Goal: Browse casually: Explore the website without a specific task or goal

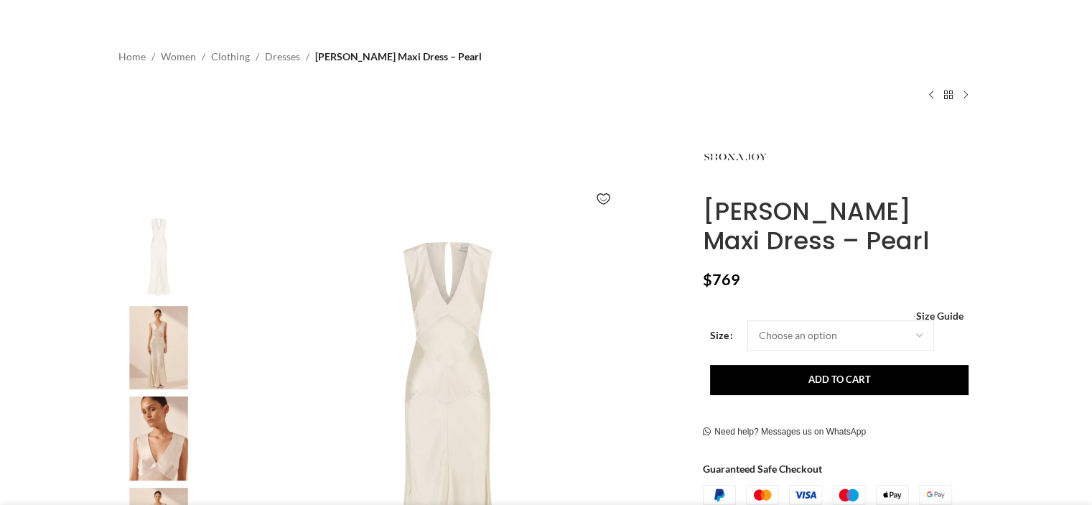
scroll to position [144, 0]
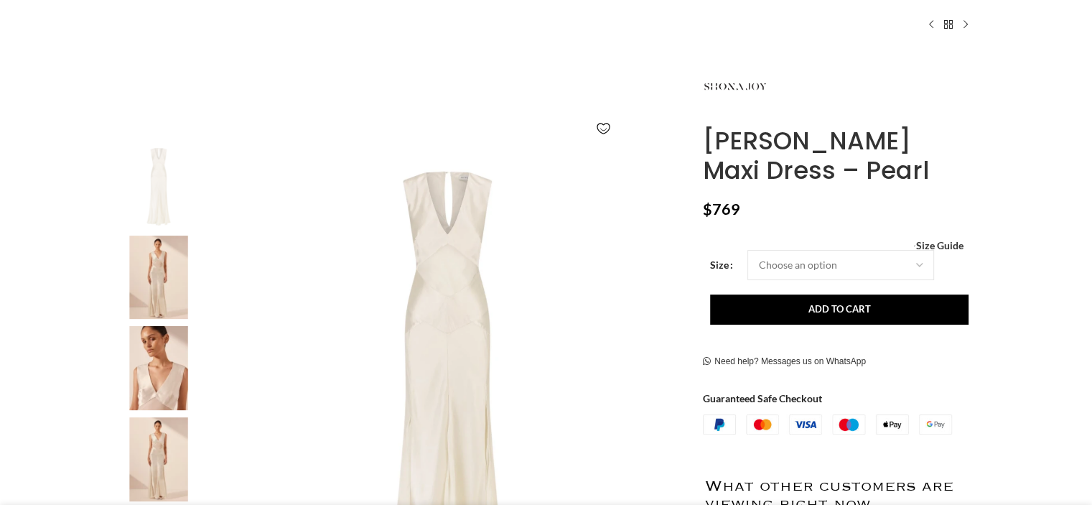
click at [134, 271] on img at bounding box center [159, 277] width 88 height 84
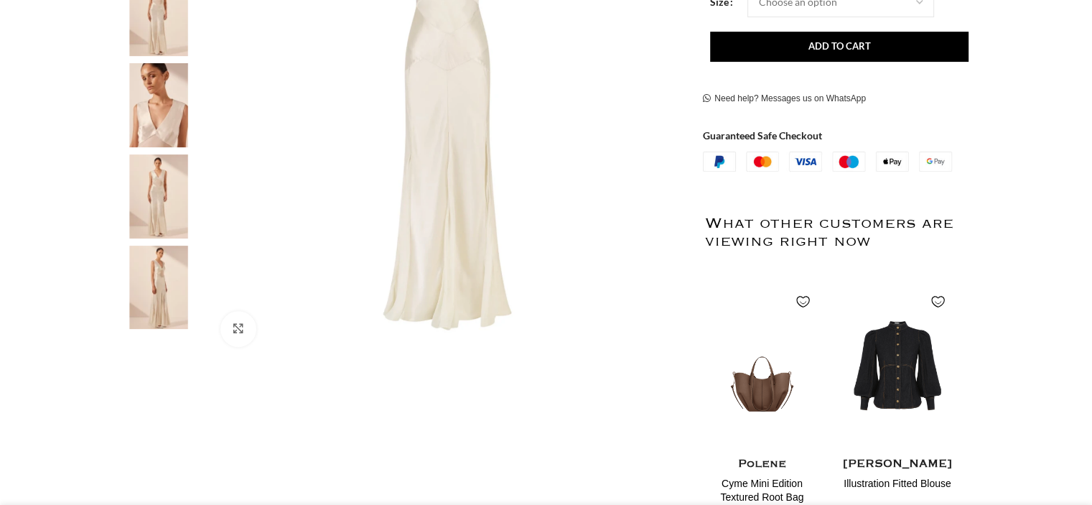
scroll to position [287, 0]
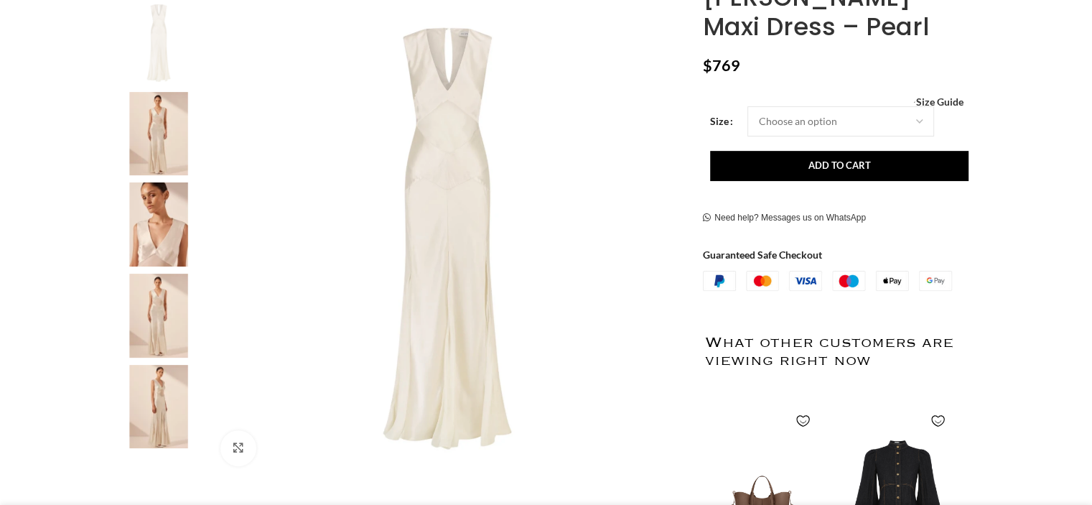
click at [597, 229] on img at bounding box center [448, 239] width 476 height 476
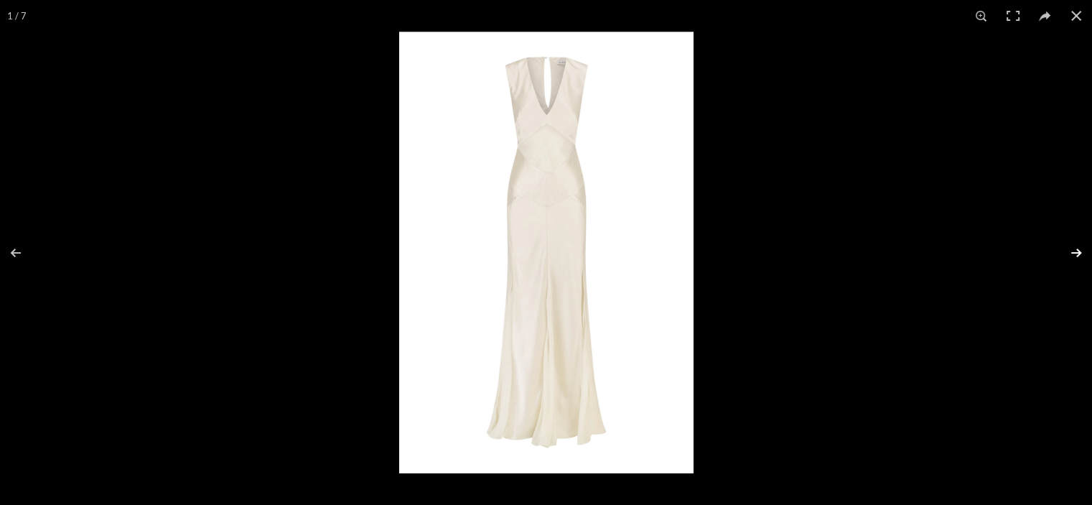
click at [1077, 255] on button at bounding box center [1067, 253] width 50 height 72
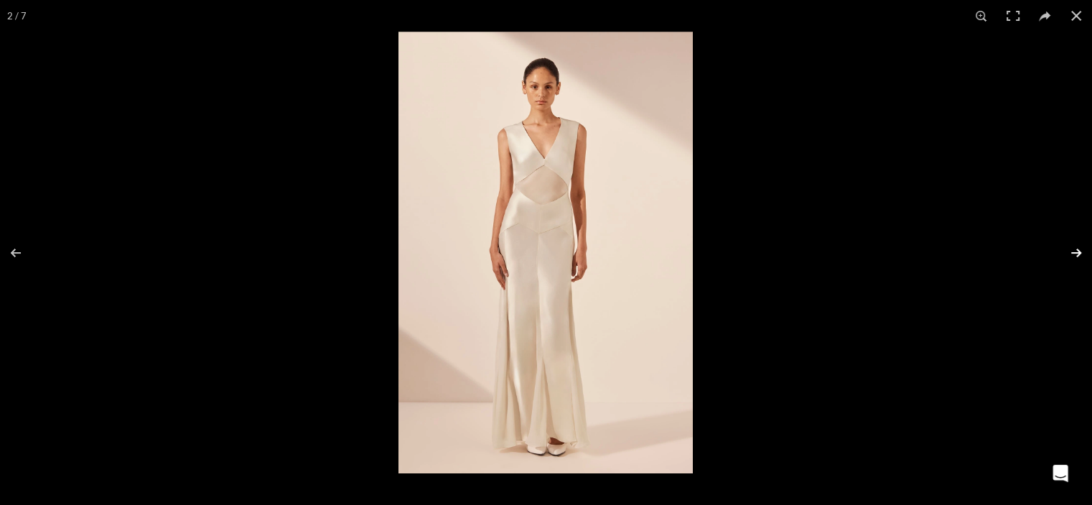
scroll to position [0, 301]
click at [1077, 255] on button at bounding box center [1067, 253] width 50 height 72
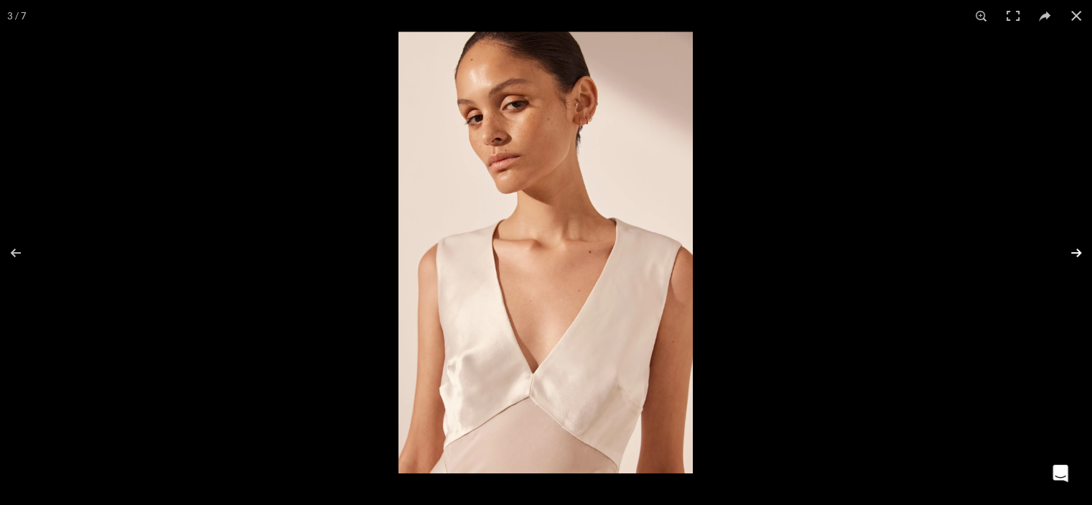
click at [1077, 255] on button at bounding box center [1067, 253] width 50 height 72
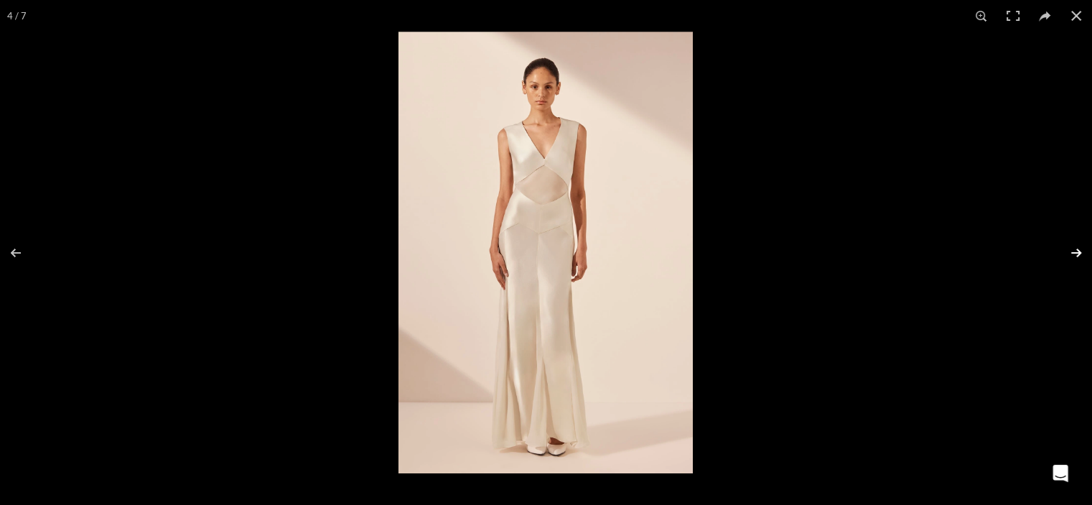
click at [1077, 255] on button at bounding box center [1067, 253] width 50 height 72
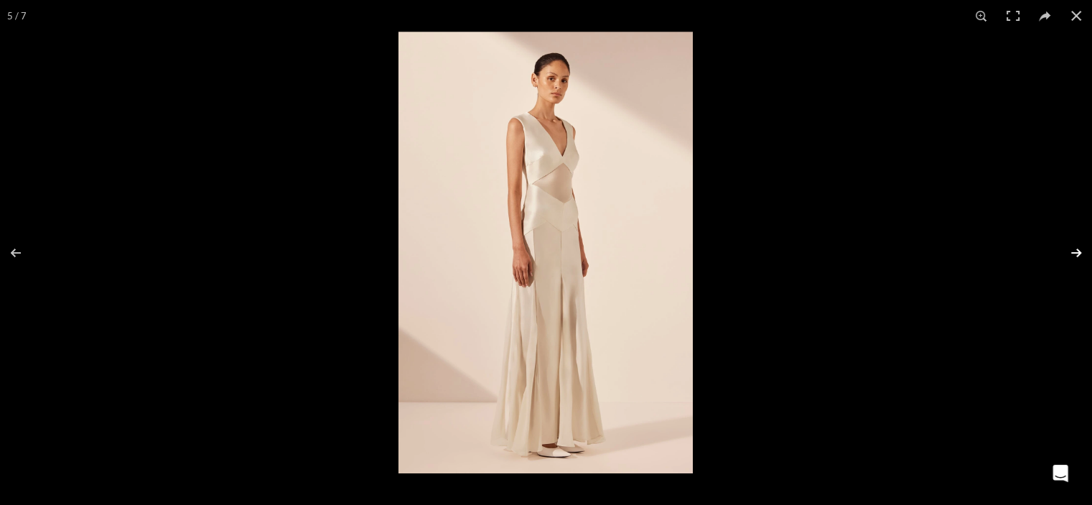
click at [1077, 255] on button at bounding box center [1067, 253] width 50 height 72
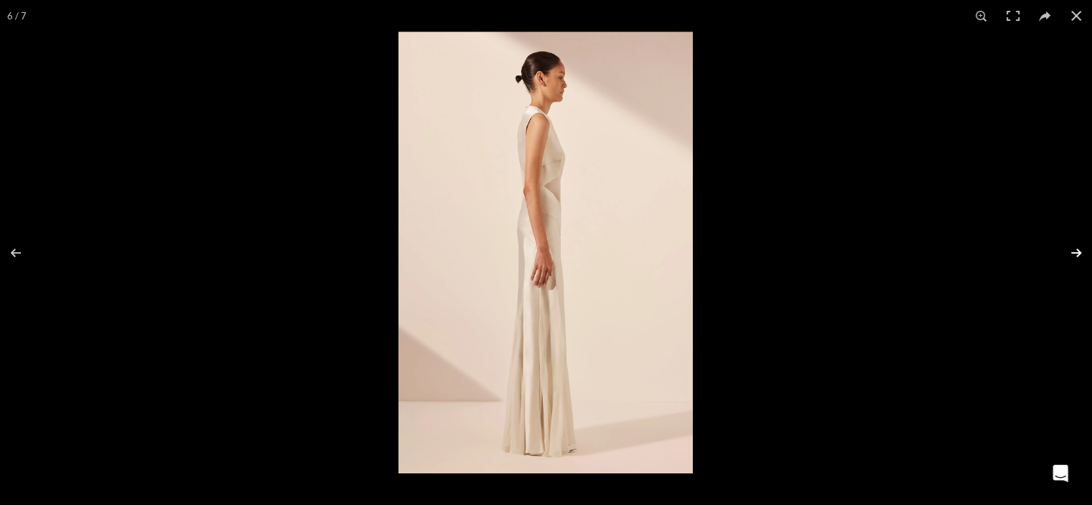
click at [1077, 255] on button at bounding box center [1067, 253] width 50 height 72
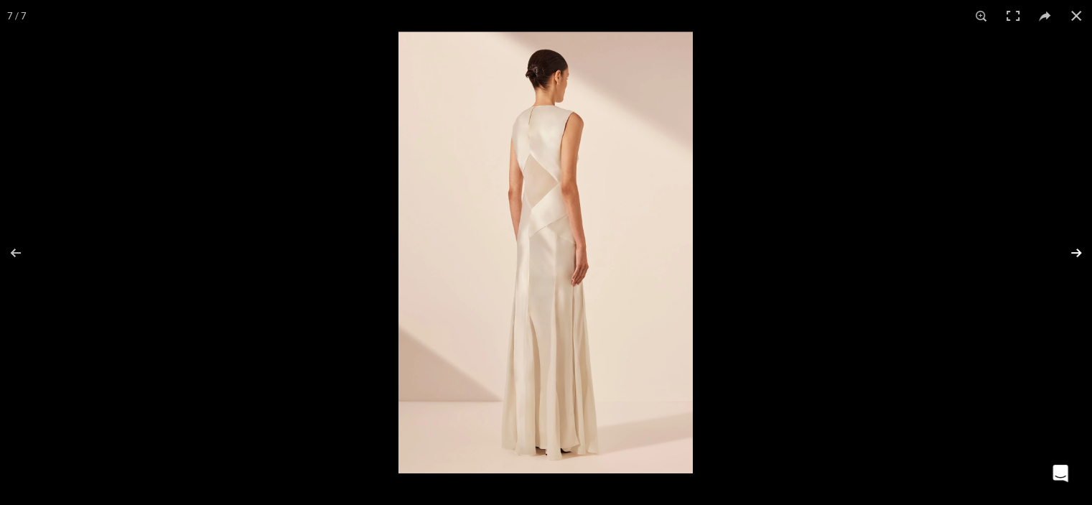
click at [1077, 255] on button at bounding box center [1067, 253] width 50 height 72
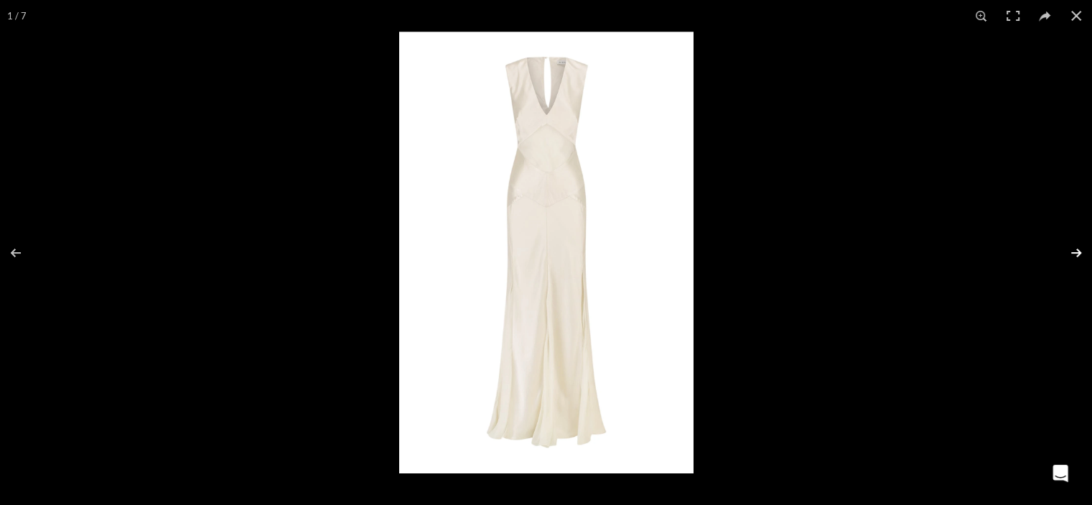
click at [1077, 255] on button at bounding box center [1067, 253] width 50 height 72
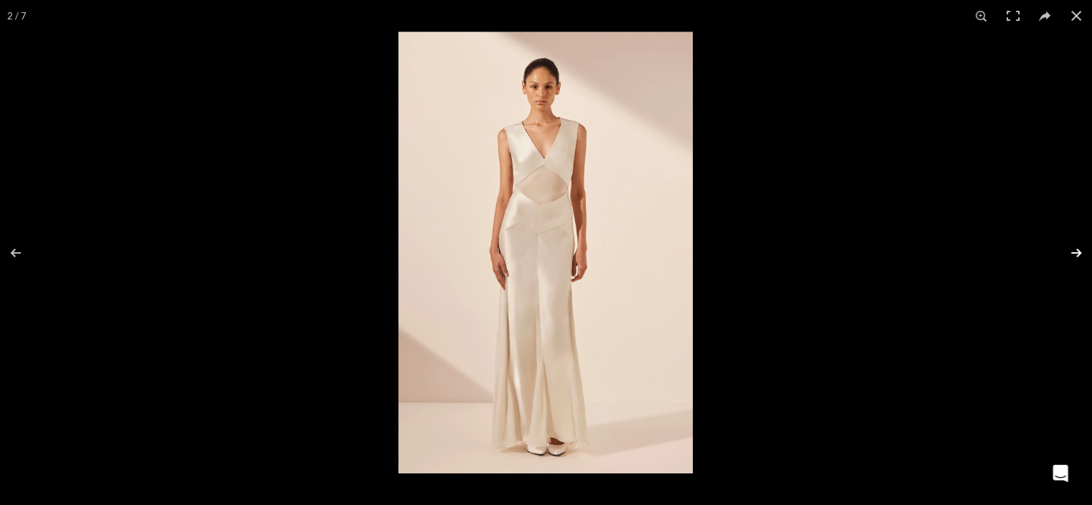
click at [1077, 255] on button at bounding box center [1067, 253] width 50 height 72
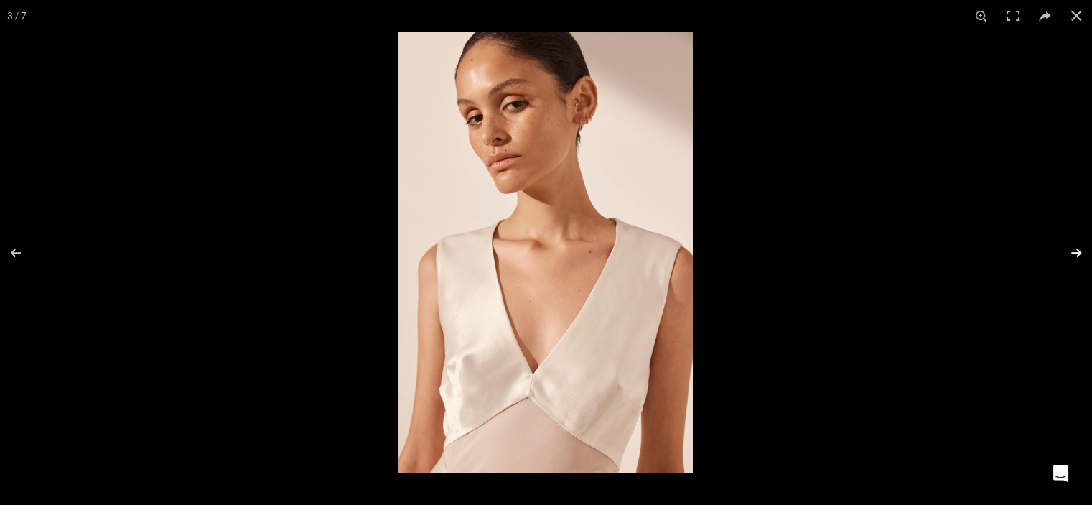
click at [1077, 255] on button at bounding box center [1067, 253] width 50 height 72
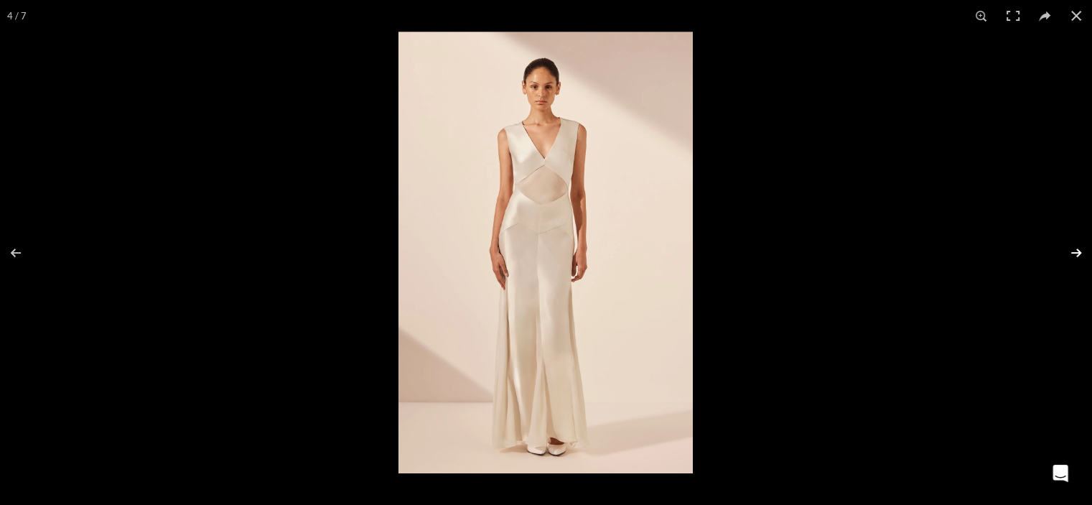
click at [1077, 255] on button at bounding box center [1067, 253] width 50 height 72
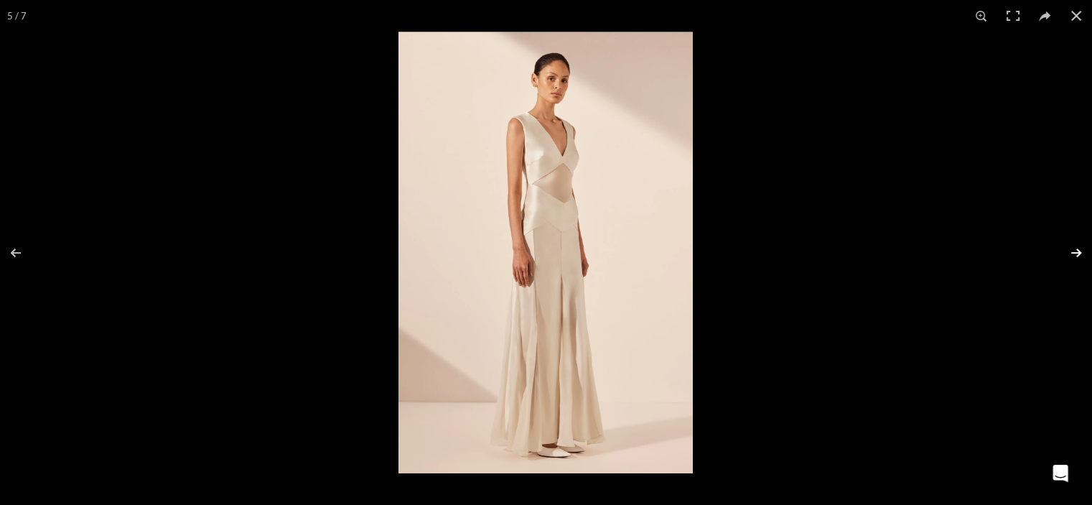
click at [1077, 255] on button at bounding box center [1067, 253] width 50 height 72
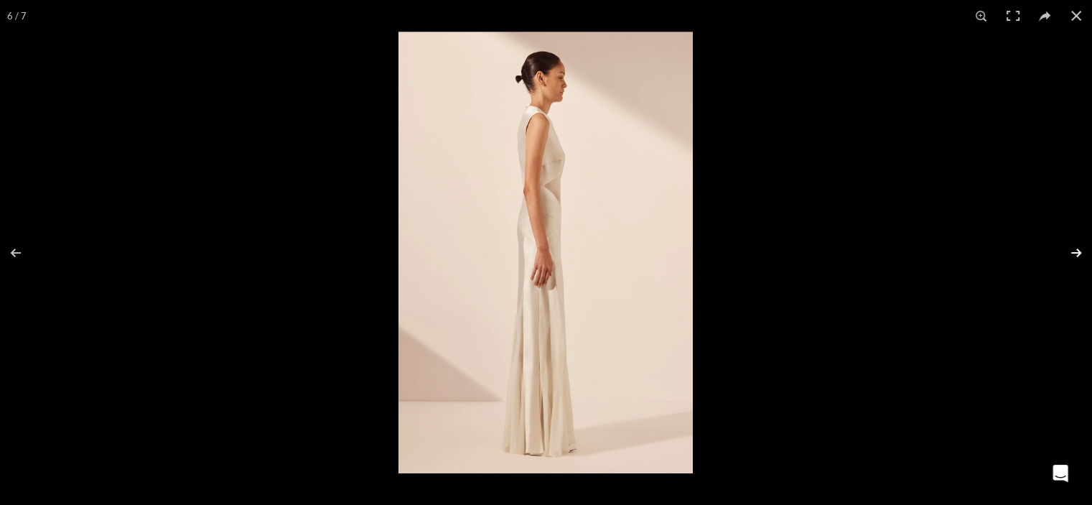
click at [1077, 255] on button at bounding box center [1067, 253] width 50 height 72
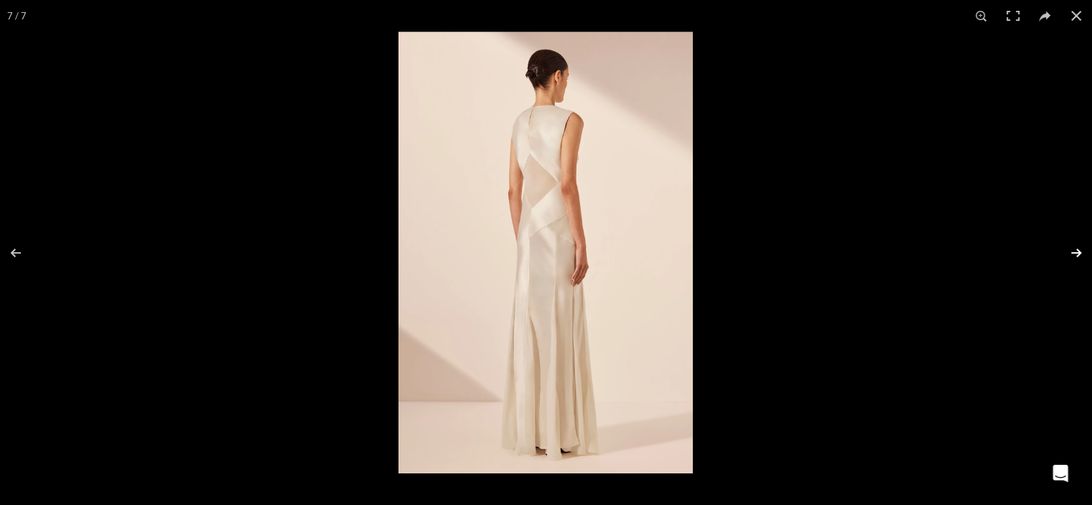
click at [1077, 255] on button at bounding box center [1067, 253] width 50 height 72
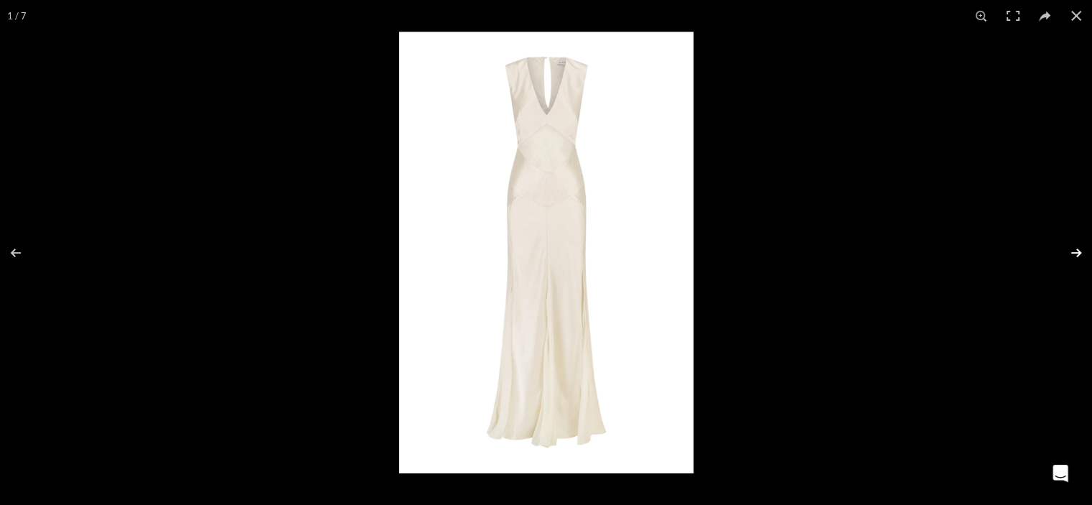
scroll to position [0, 453]
click at [1077, 255] on button at bounding box center [1067, 253] width 50 height 72
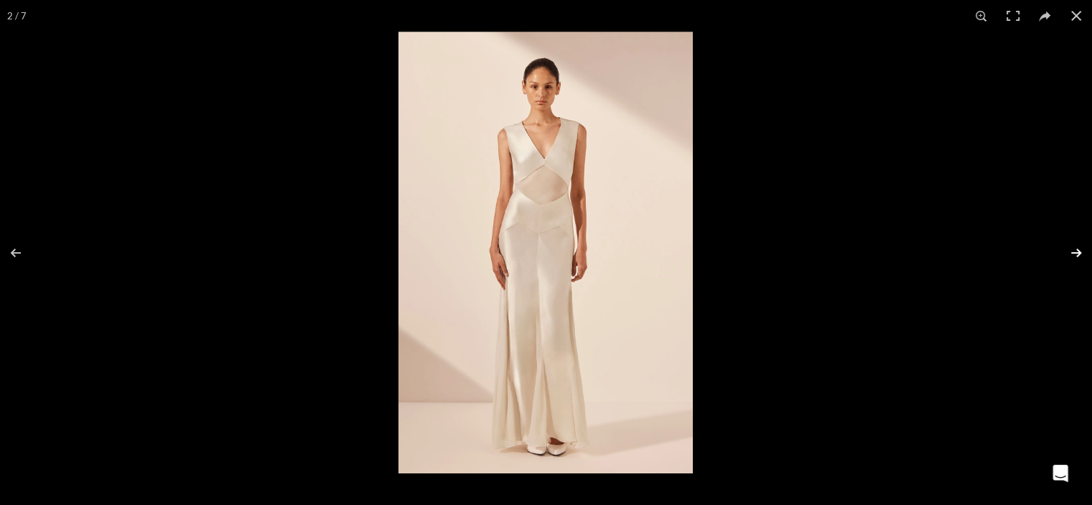
click at [1077, 255] on button at bounding box center [1067, 253] width 50 height 72
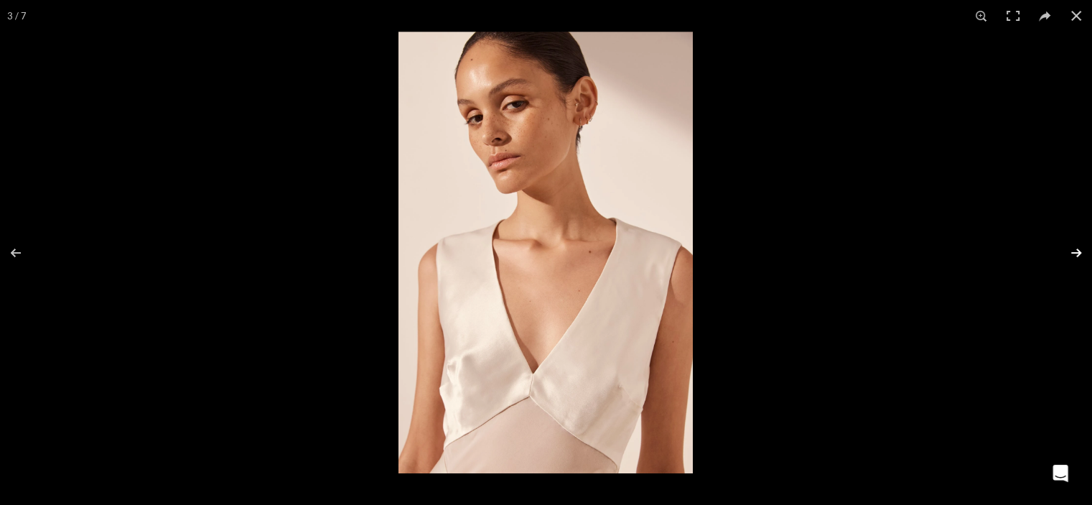
click at [1077, 255] on button at bounding box center [1067, 253] width 50 height 72
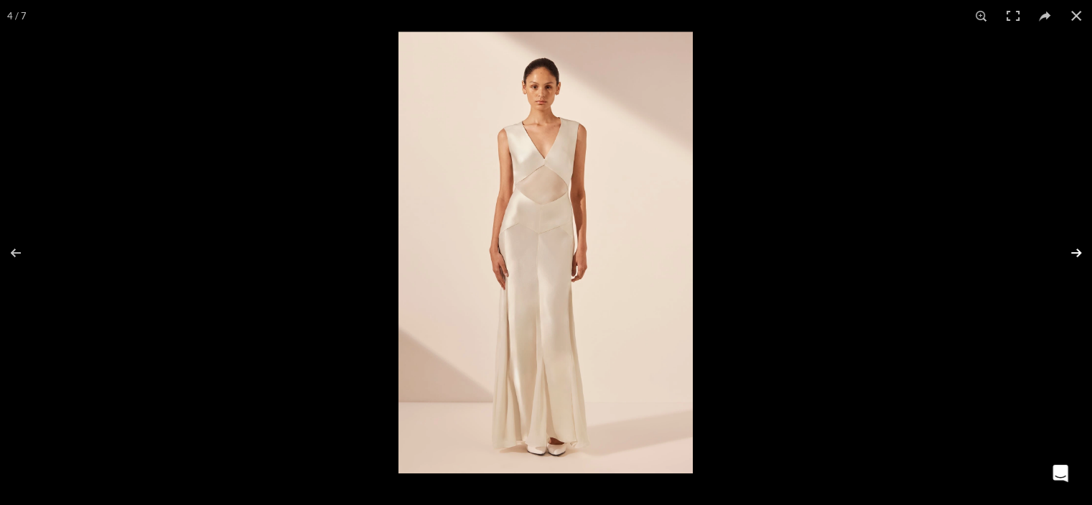
click at [1077, 255] on button at bounding box center [1067, 253] width 50 height 72
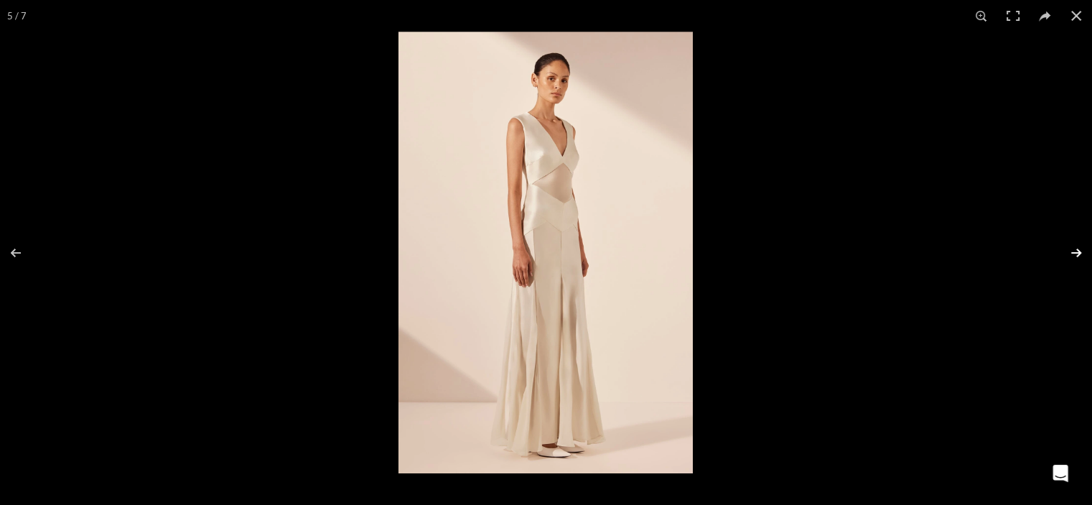
click at [1077, 255] on button at bounding box center [1067, 253] width 50 height 72
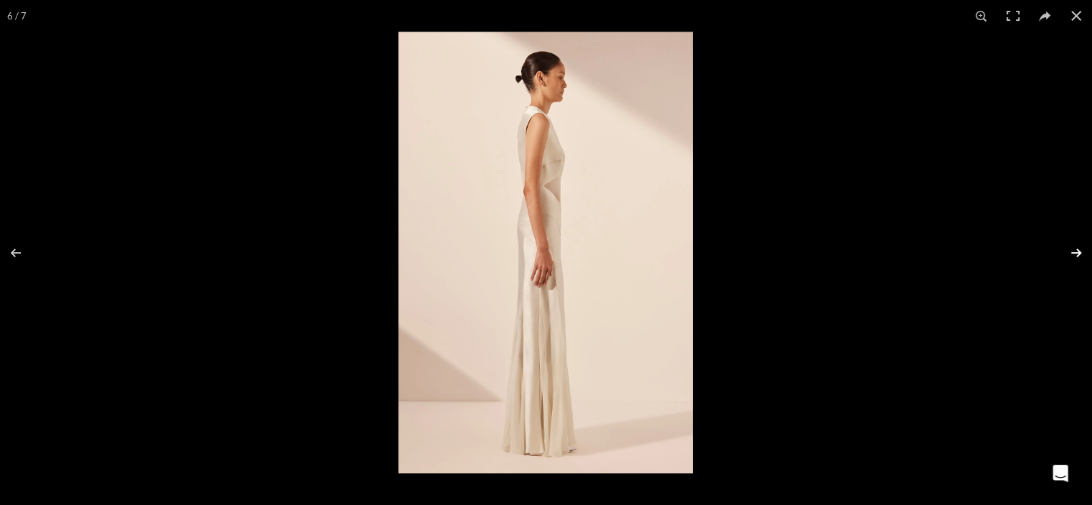
click at [1077, 255] on button at bounding box center [1067, 253] width 50 height 72
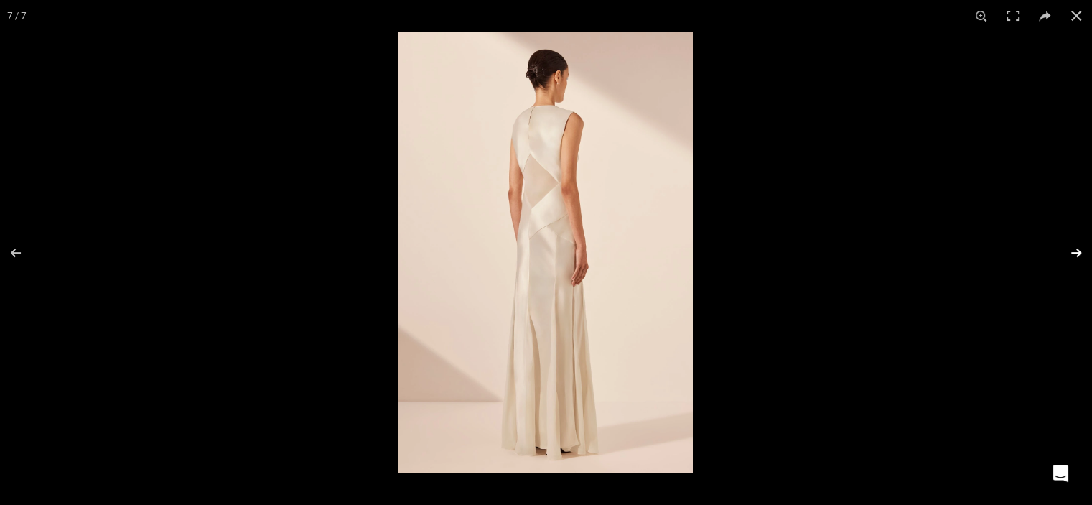
click at [1077, 255] on button at bounding box center [1067, 253] width 50 height 72
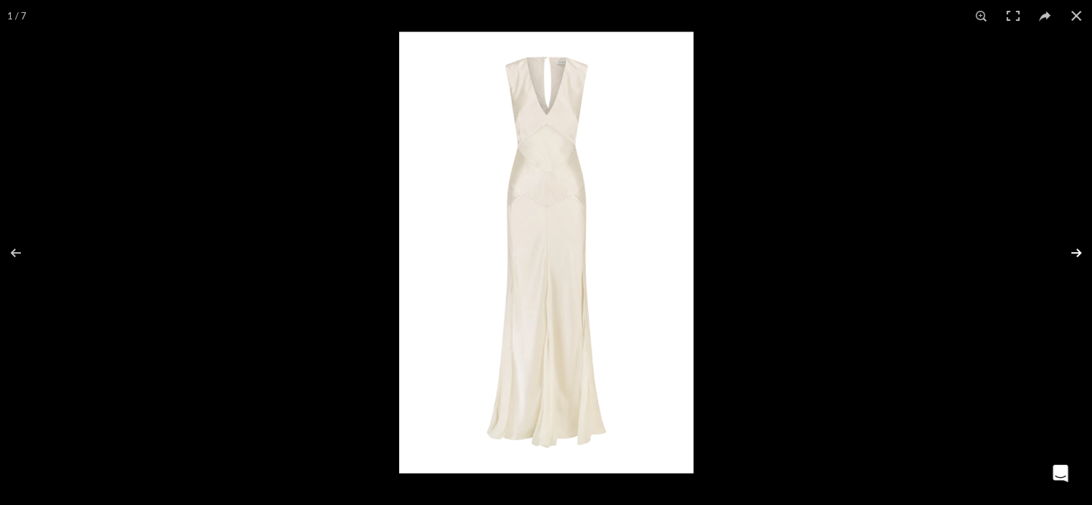
click at [1077, 255] on button at bounding box center [1067, 253] width 50 height 72
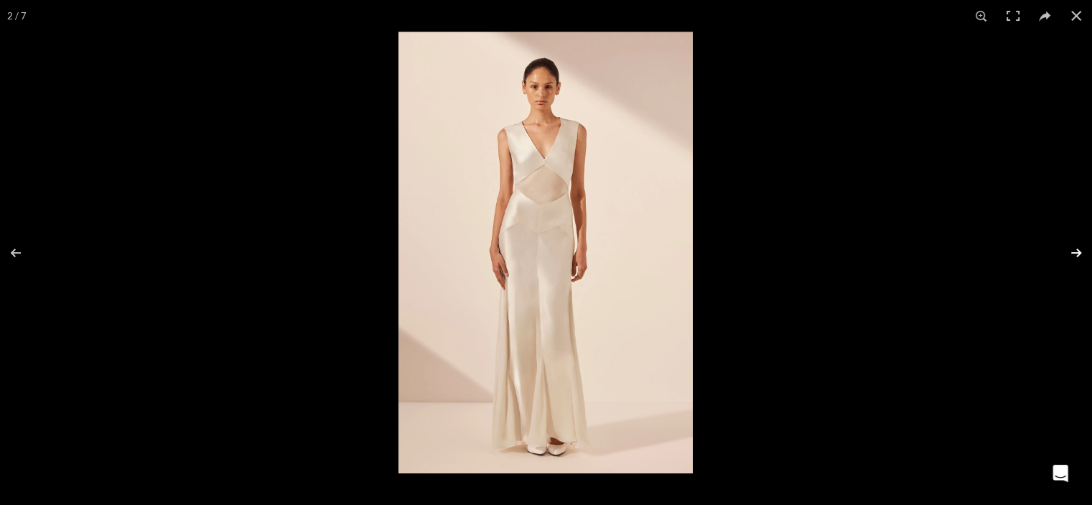
click at [1077, 255] on button at bounding box center [1067, 253] width 50 height 72
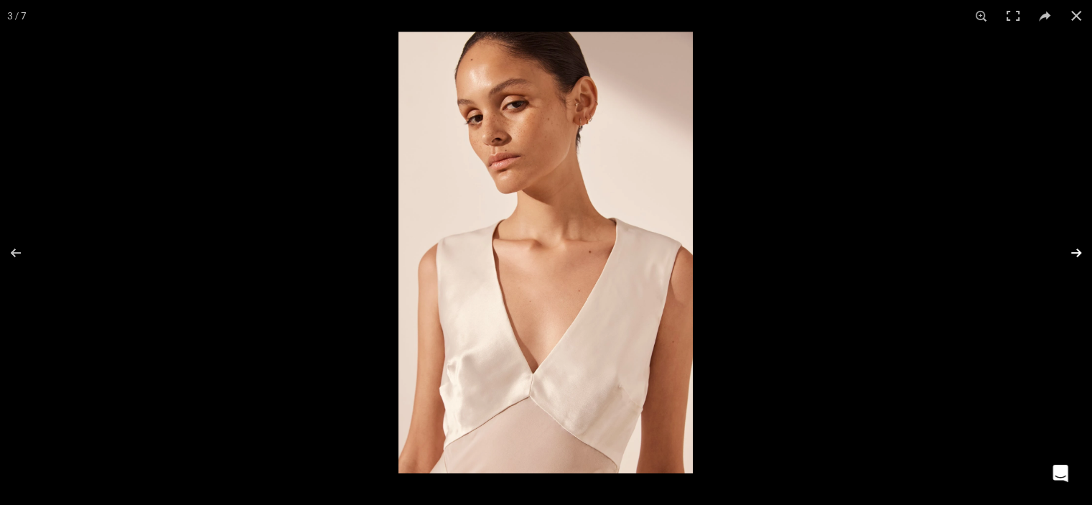
click at [1077, 255] on button at bounding box center [1067, 253] width 50 height 72
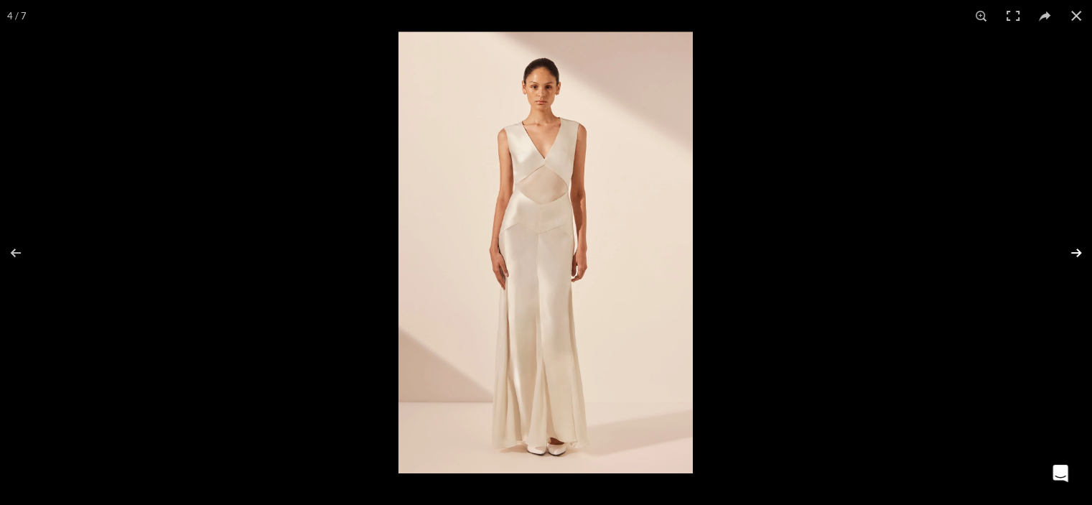
click at [1077, 255] on button at bounding box center [1067, 253] width 50 height 72
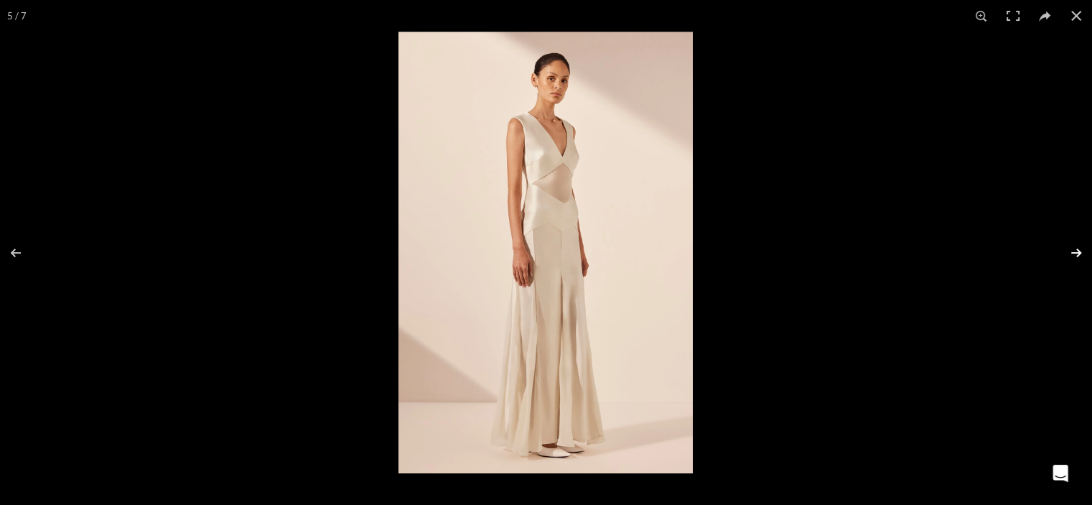
click at [1077, 255] on button at bounding box center [1067, 253] width 50 height 72
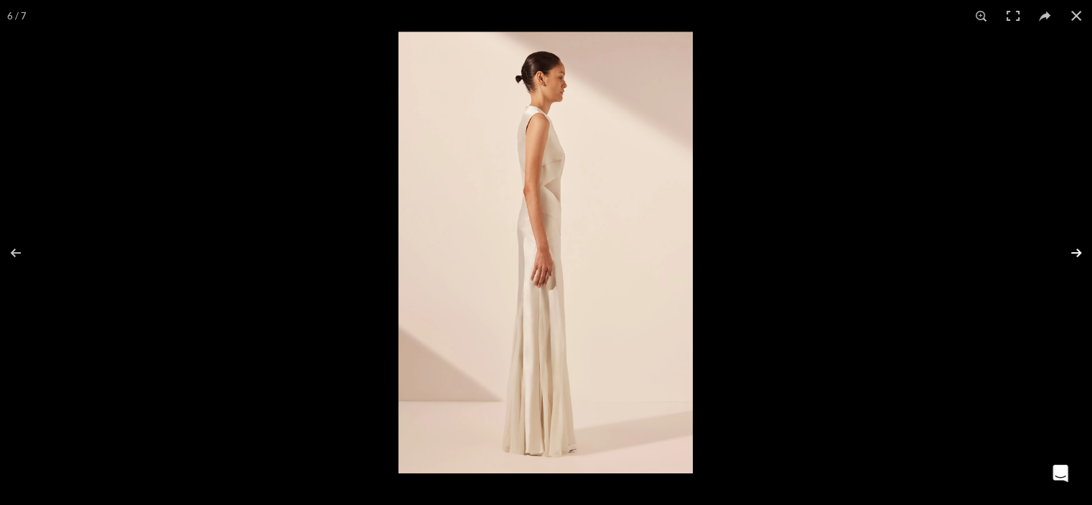
click at [1077, 255] on button at bounding box center [1067, 253] width 50 height 72
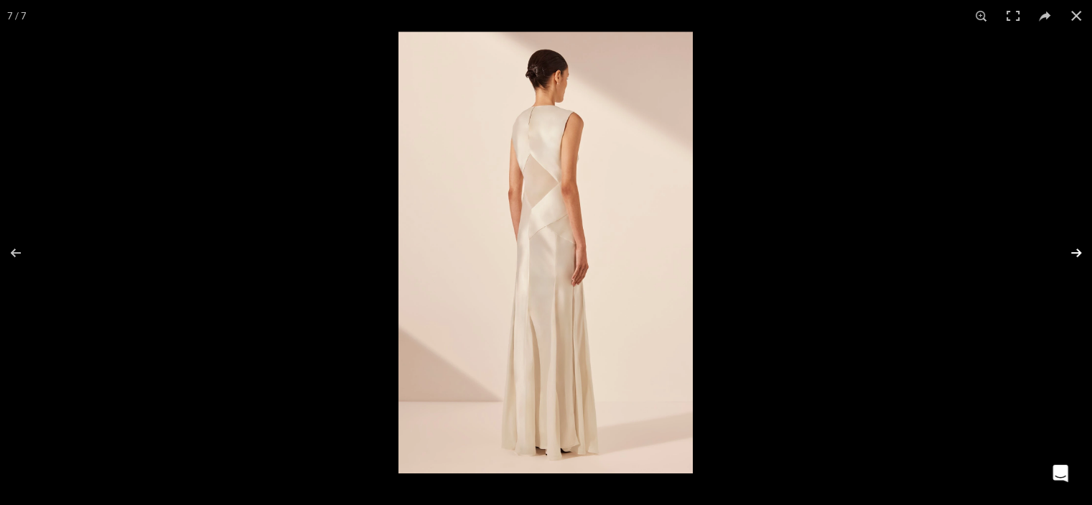
click at [1077, 255] on button at bounding box center [1067, 253] width 50 height 72
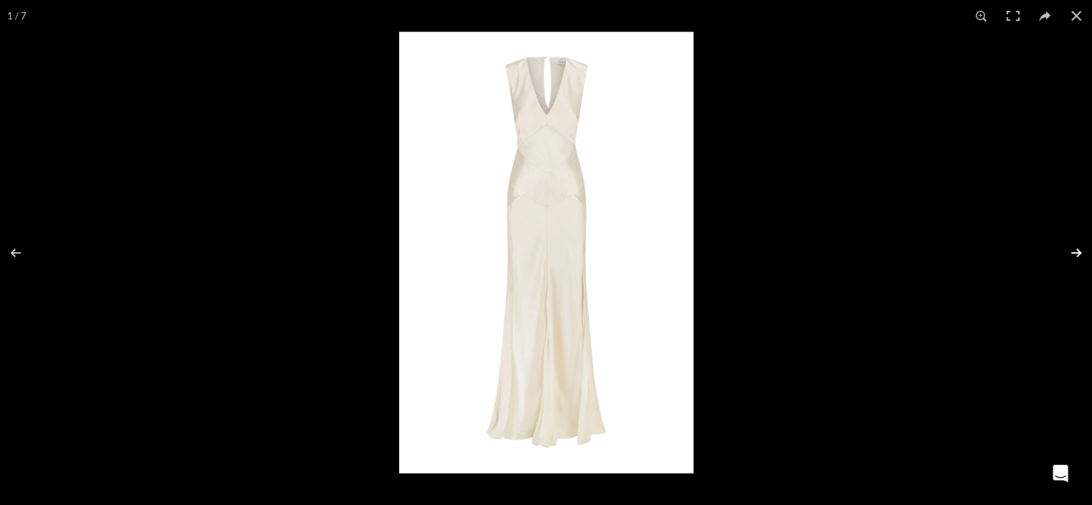
click at [1077, 255] on button at bounding box center [1067, 253] width 50 height 72
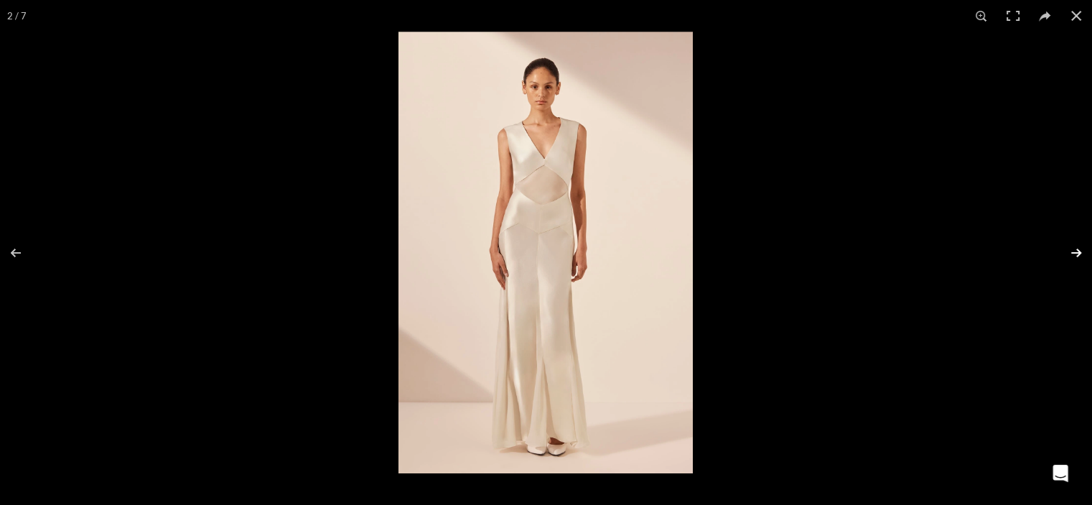
click at [1077, 255] on button at bounding box center [1067, 253] width 50 height 72
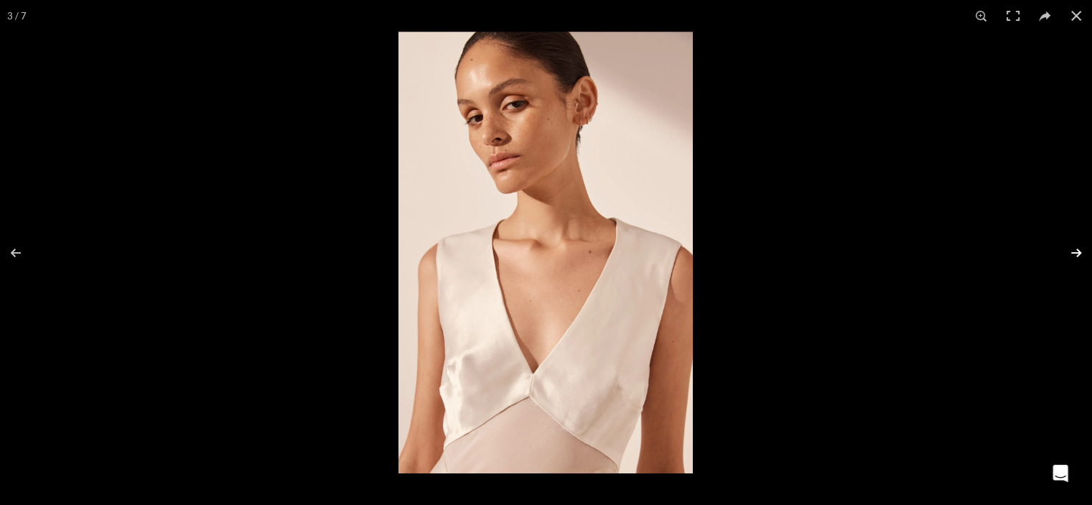
click at [1077, 255] on button at bounding box center [1067, 253] width 50 height 72
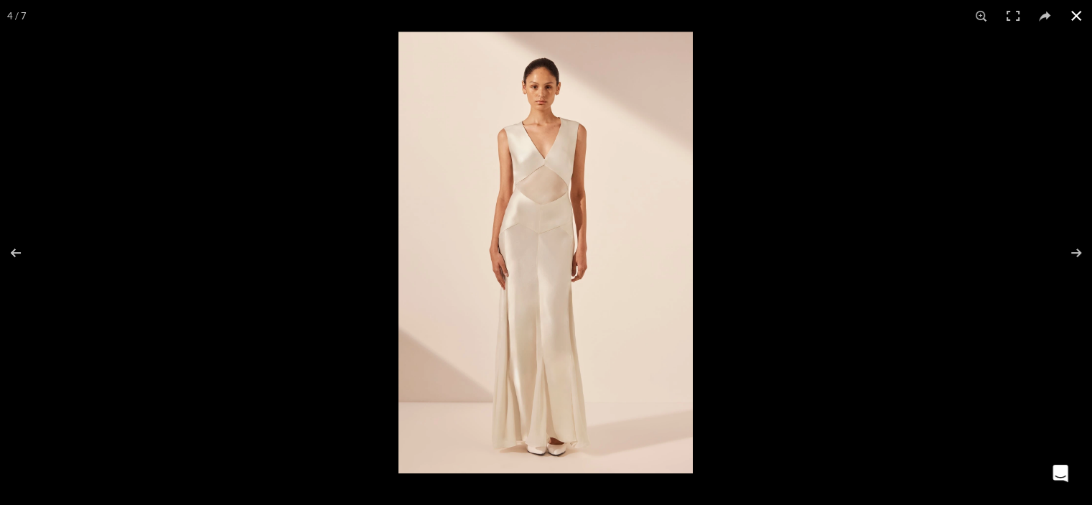
click at [1069, 12] on button at bounding box center [1076, 16] width 32 height 32
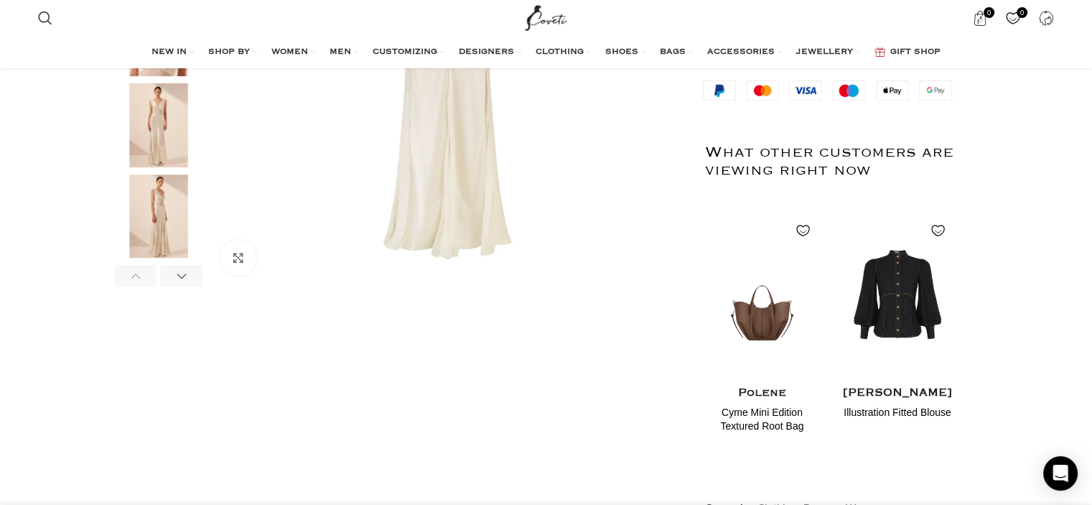
scroll to position [215, 0]
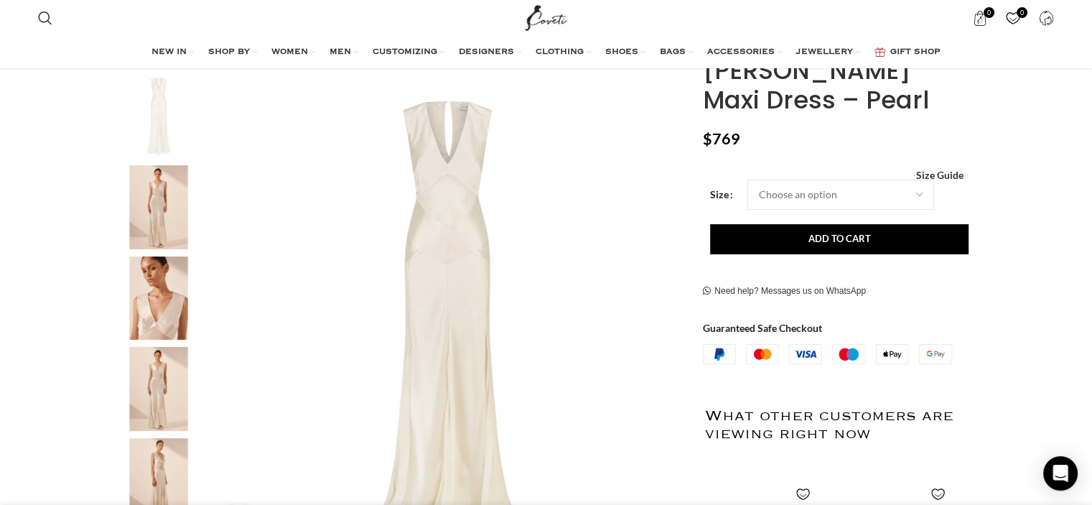
click at [149, 317] on img "3 / 7" at bounding box center [159, 298] width 88 height 84
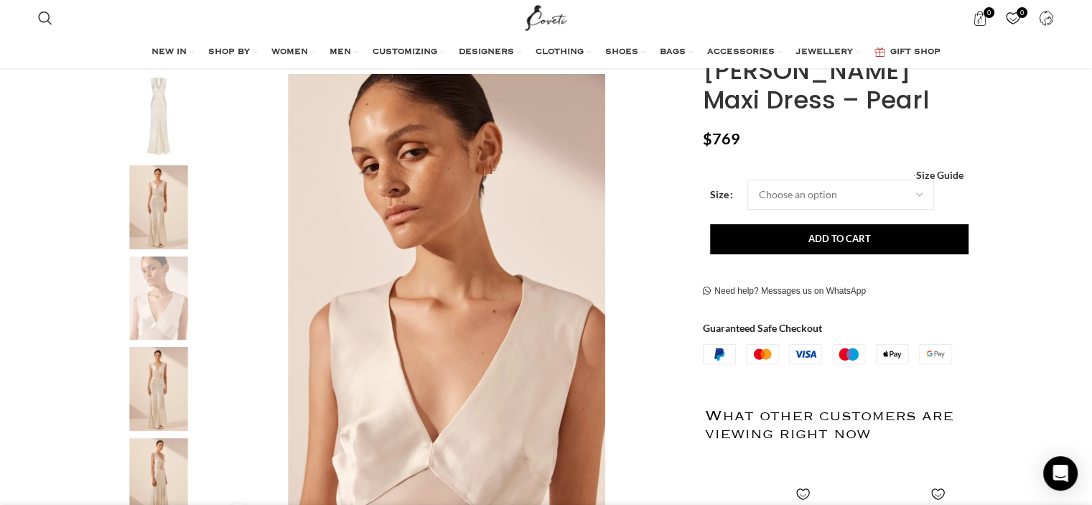
click at [157, 374] on img "4 / 7" at bounding box center [159, 389] width 88 height 84
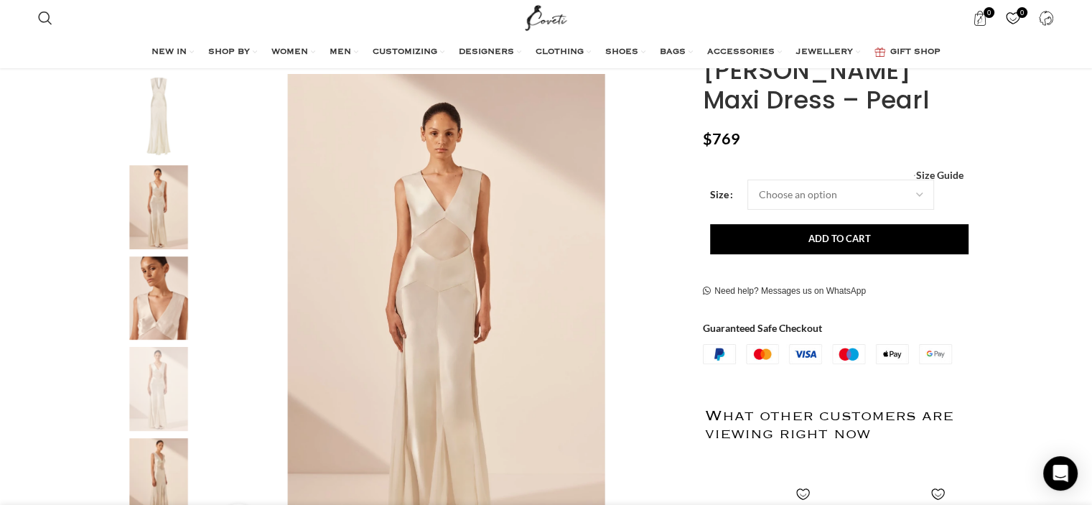
click at [164, 393] on img "4 / 7" at bounding box center [159, 389] width 88 height 84
click at [169, 449] on img "5 / 7" at bounding box center [159, 480] width 88 height 84
